Goal: Communication & Community: Participate in discussion

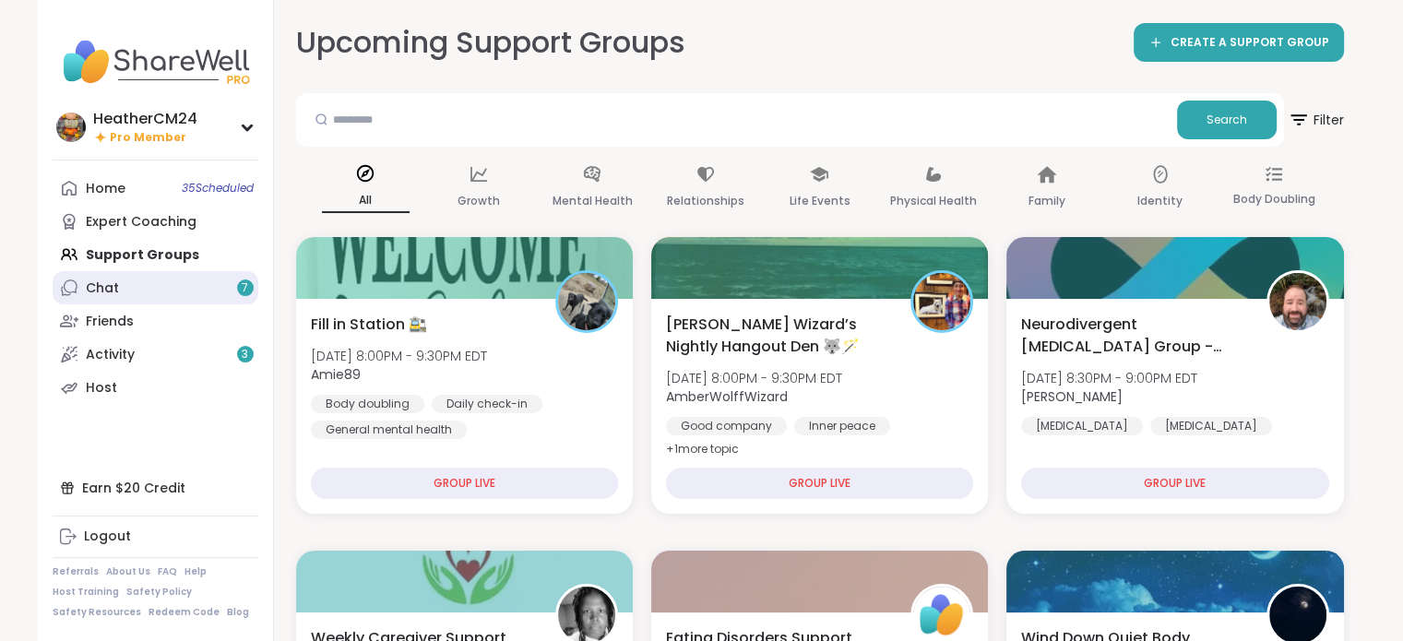
click at [118, 292] on link "Chat 7" at bounding box center [156, 287] width 206 height 33
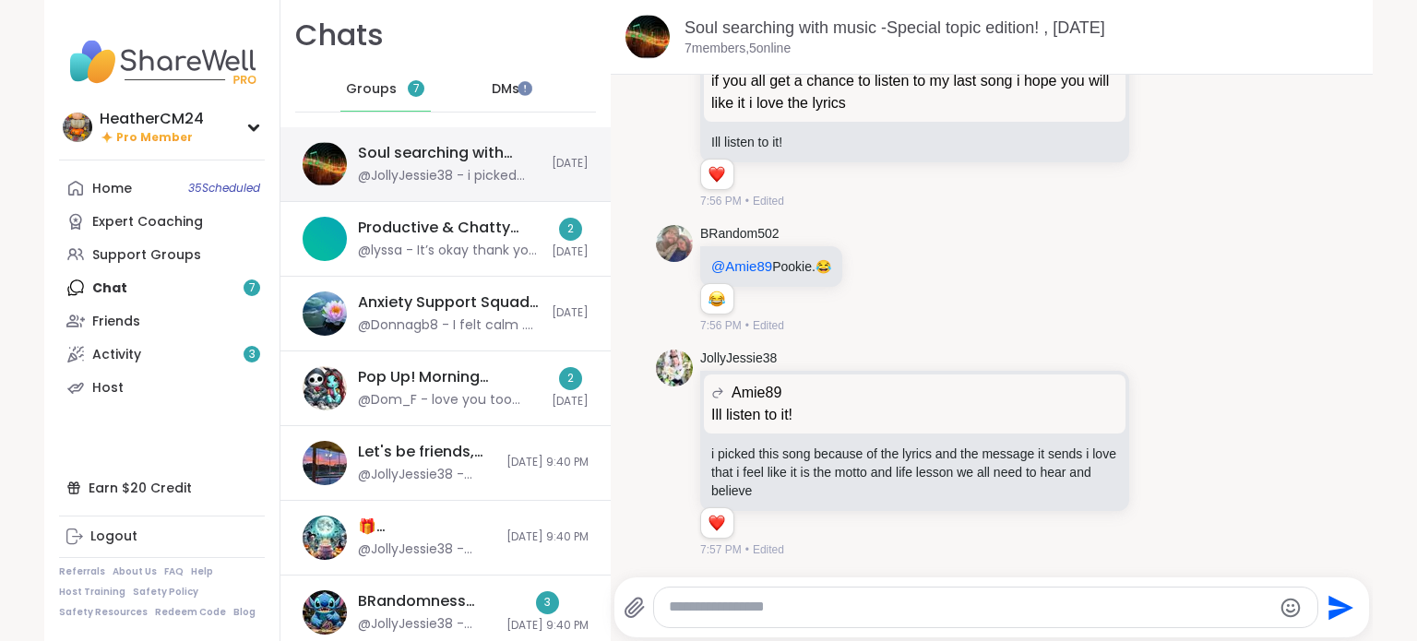
click at [416, 160] on div "Soul searching with music -Special topic edition! , [DATE]" at bounding box center [449, 153] width 183 height 20
click at [775, 608] on textarea "Type your message" at bounding box center [970, 607] width 602 height 19
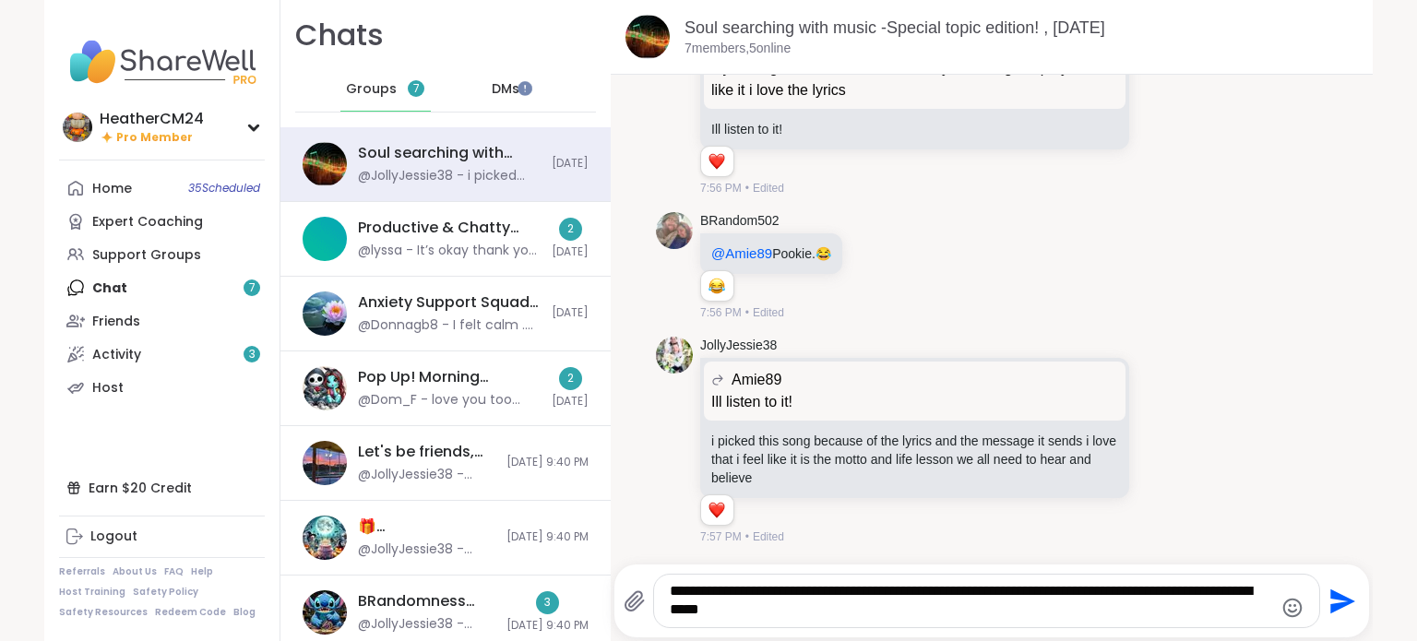
type textarea "**********"
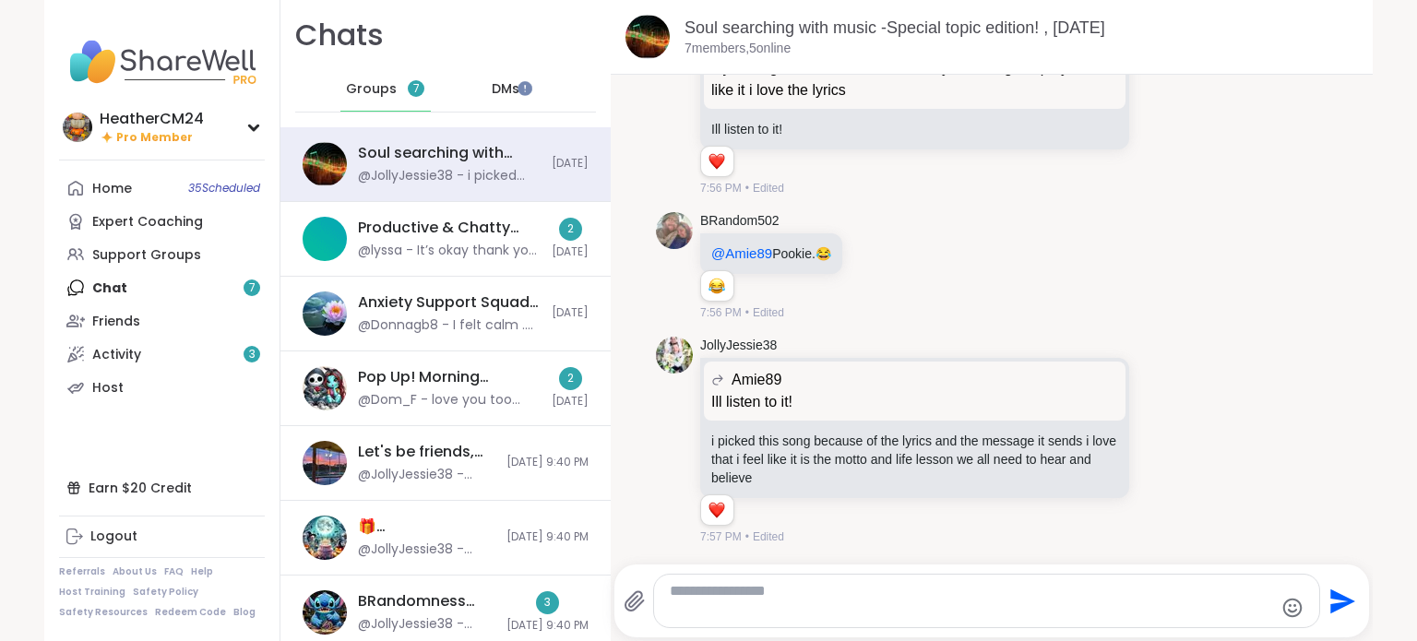
scroll to position [11141, 0]
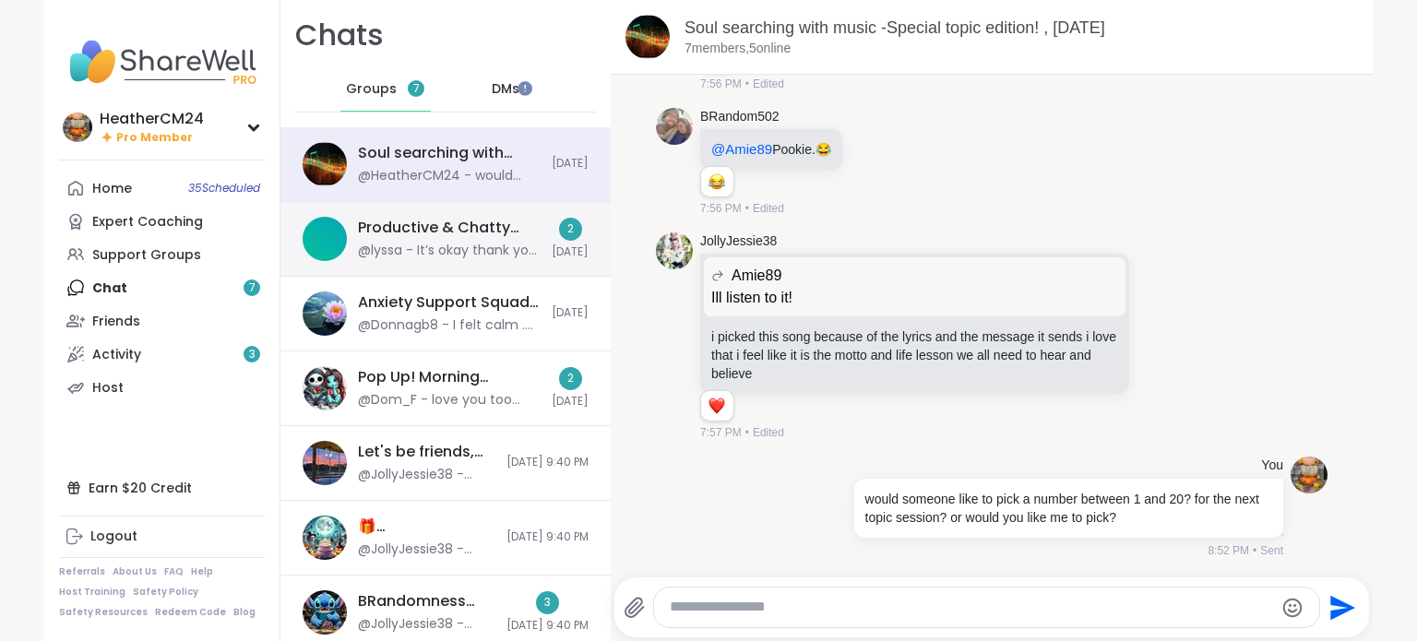
click at [480, 254] on div "@lyssa - It’s okay thank you tho !" at bounding box center [449, 251] width 183 height 18
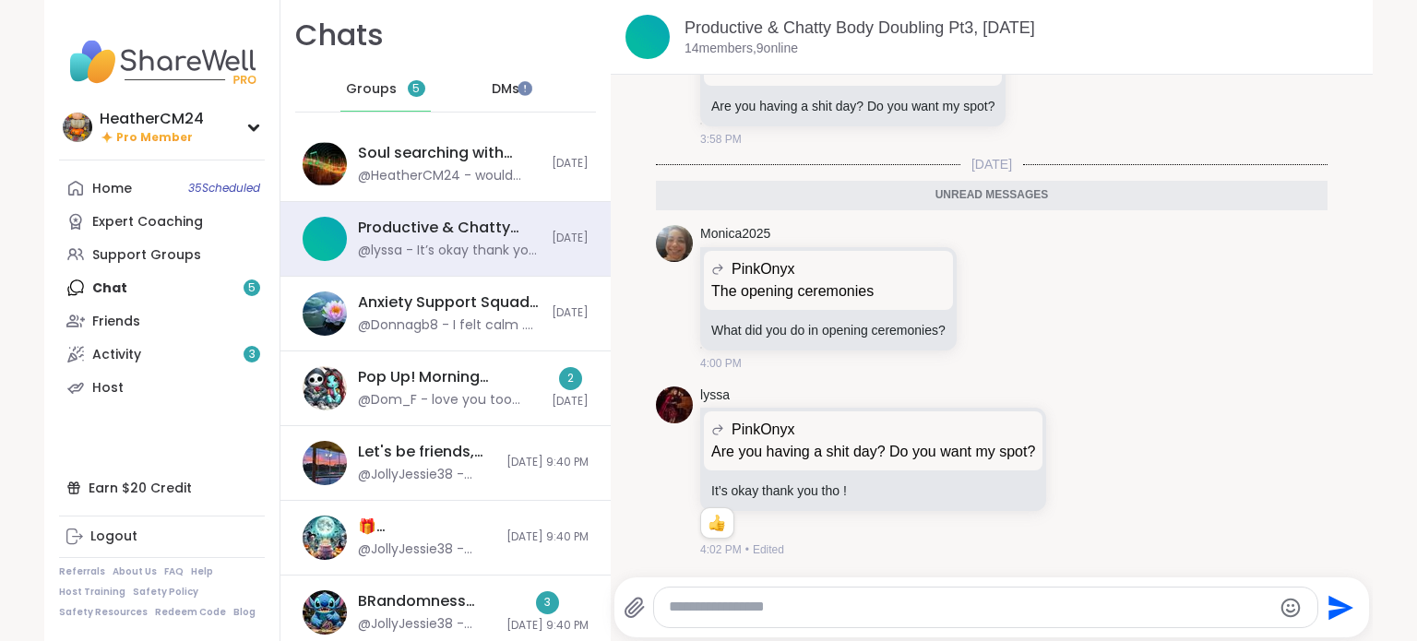
scroll to position [0, 0]
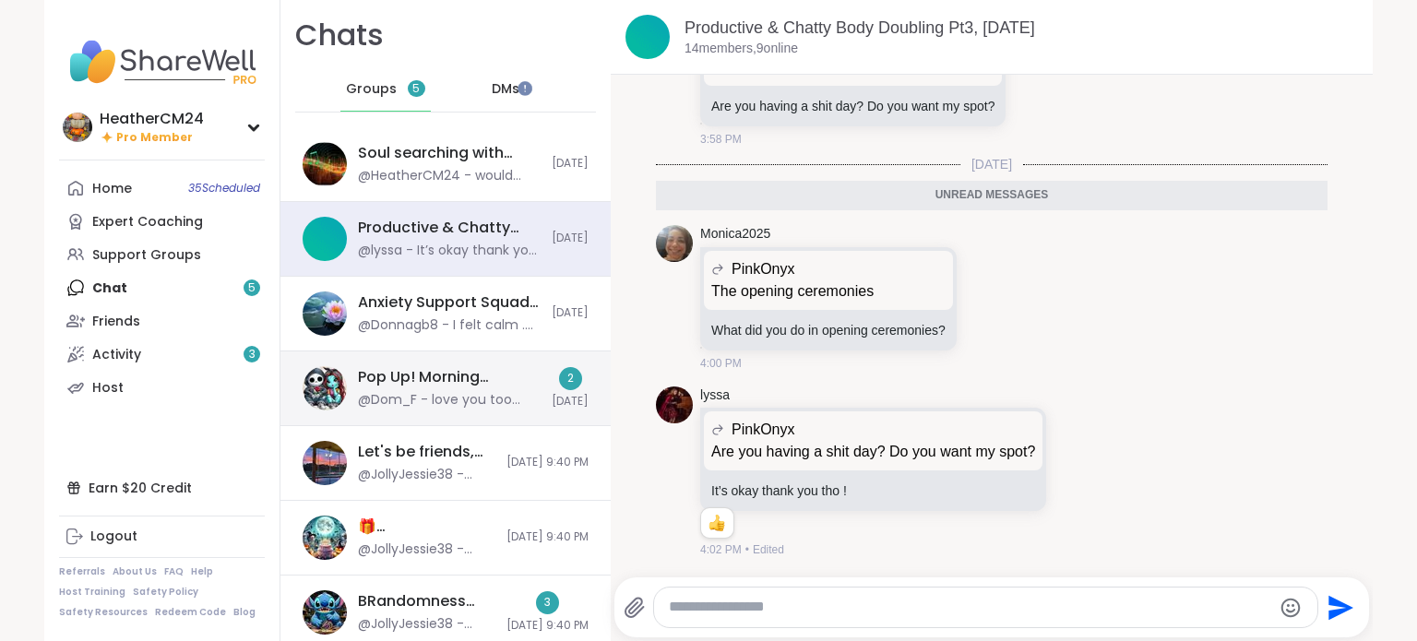
click at [442, 397] on div "@Dom_F - love you too hun!" at bounding box center [449, 400] width 183 height 18
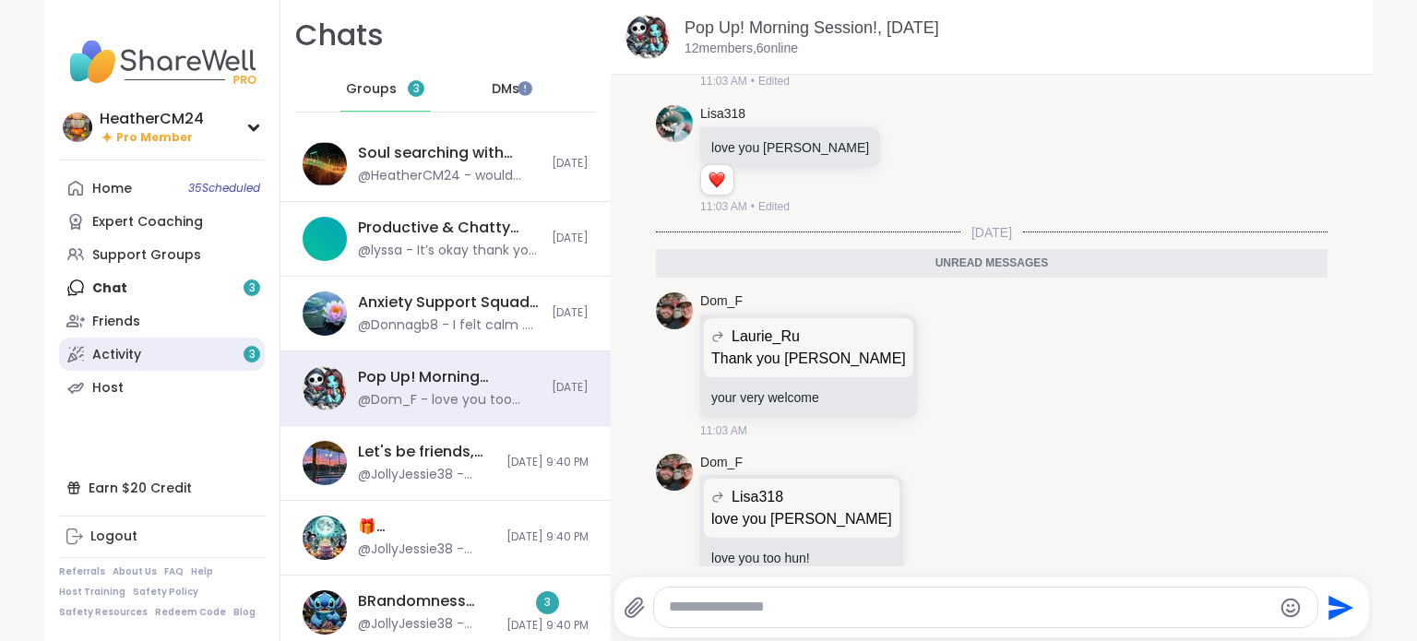
click at [155, 353] on link "Activity 3" at bounding box center [162, 354] width 206 height 33
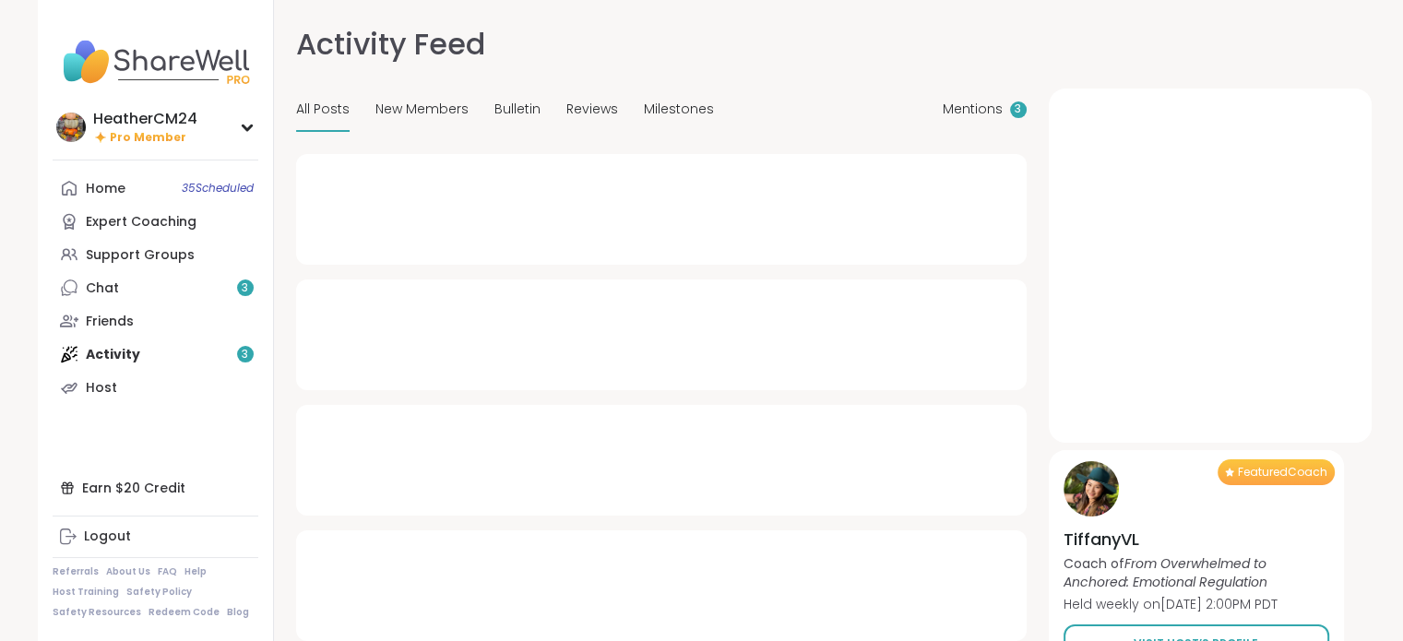
type textarea "*"
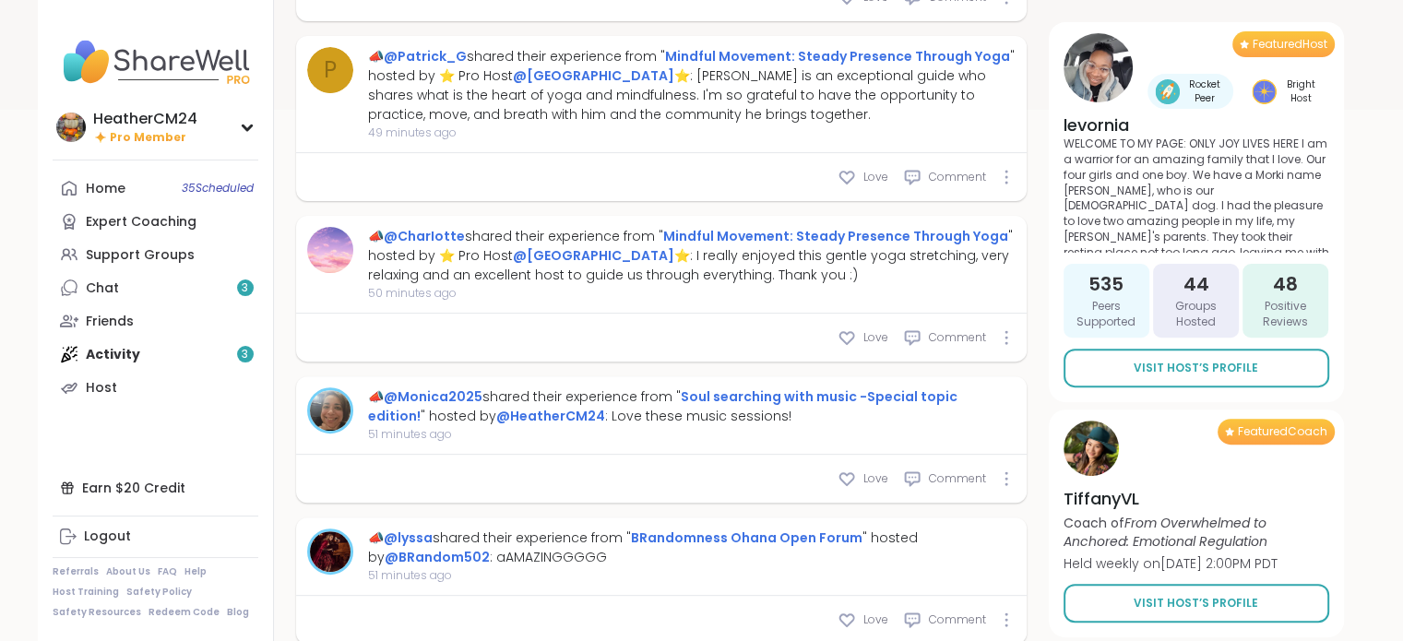
scroll to position [575, 0]
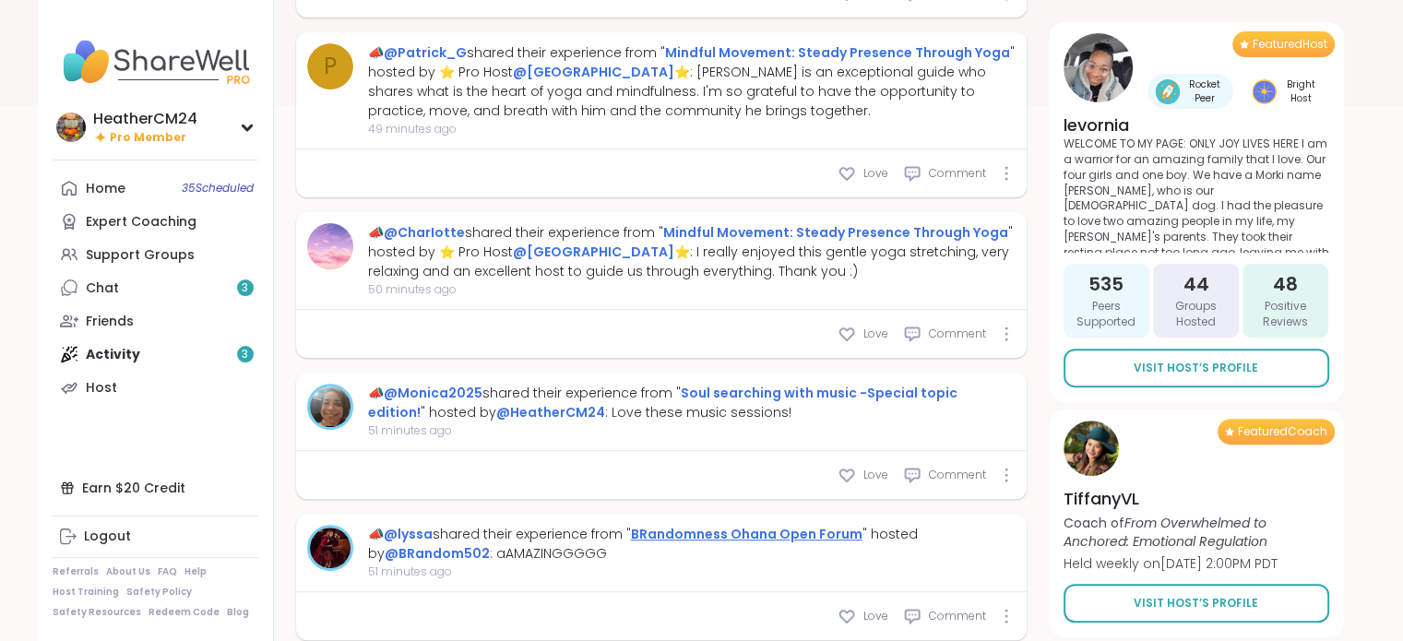
click at [729, 531] on link "BRandomness Ohana Open Forum" at bounding box center [746, 534] width 231 height 18
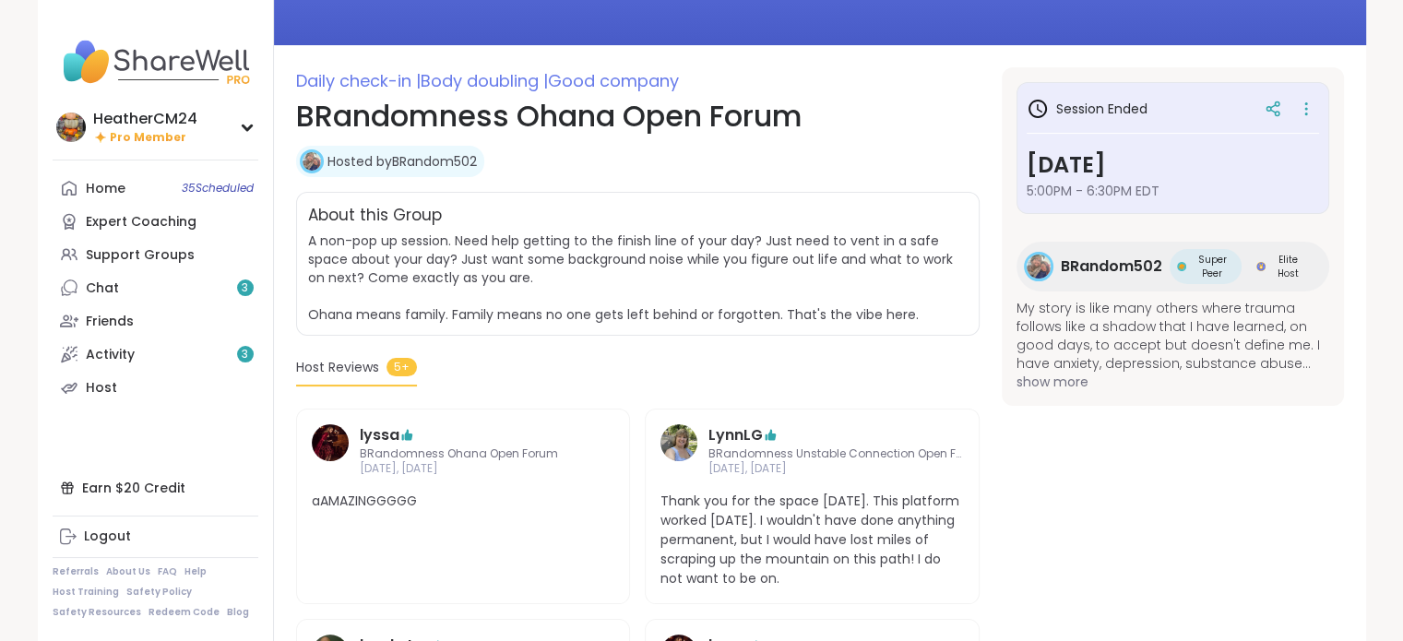
scroll to position [208, 0]
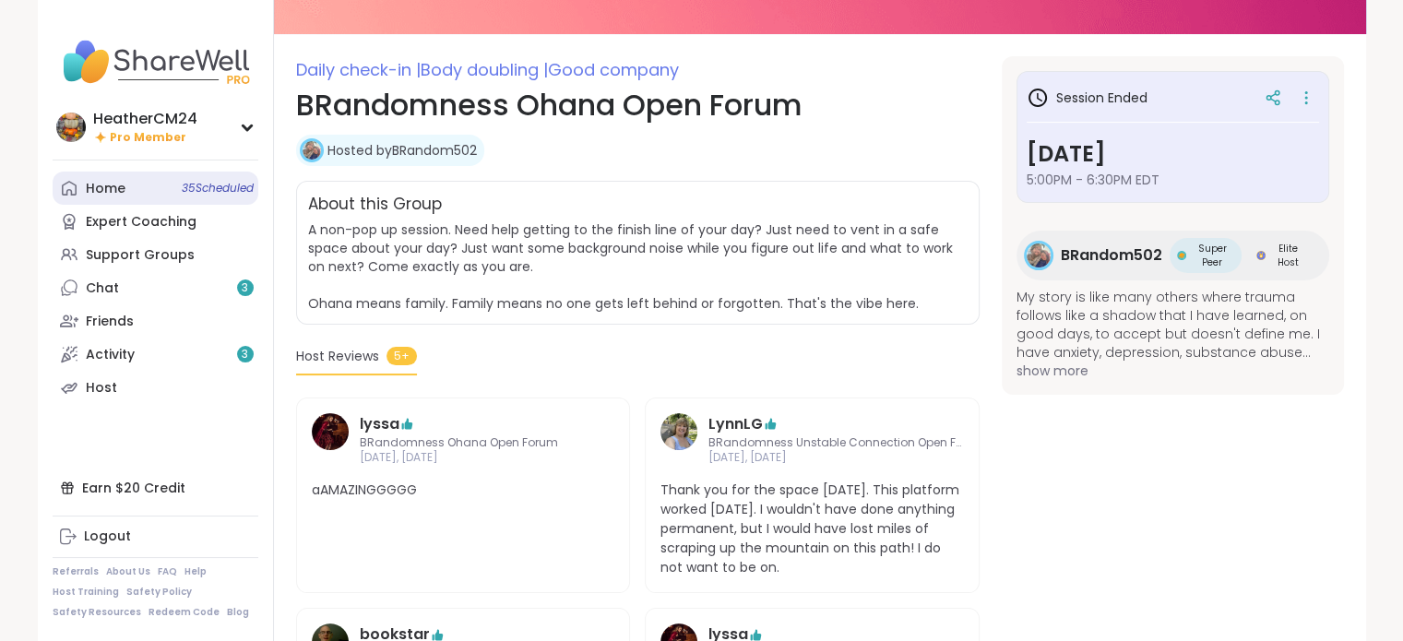
click at [107, 187] on div "Home 35 Scheduled" at bounding box center [106, 189] width 40 height 18
